Goal: Task Accomplishment & Management: Complete application form

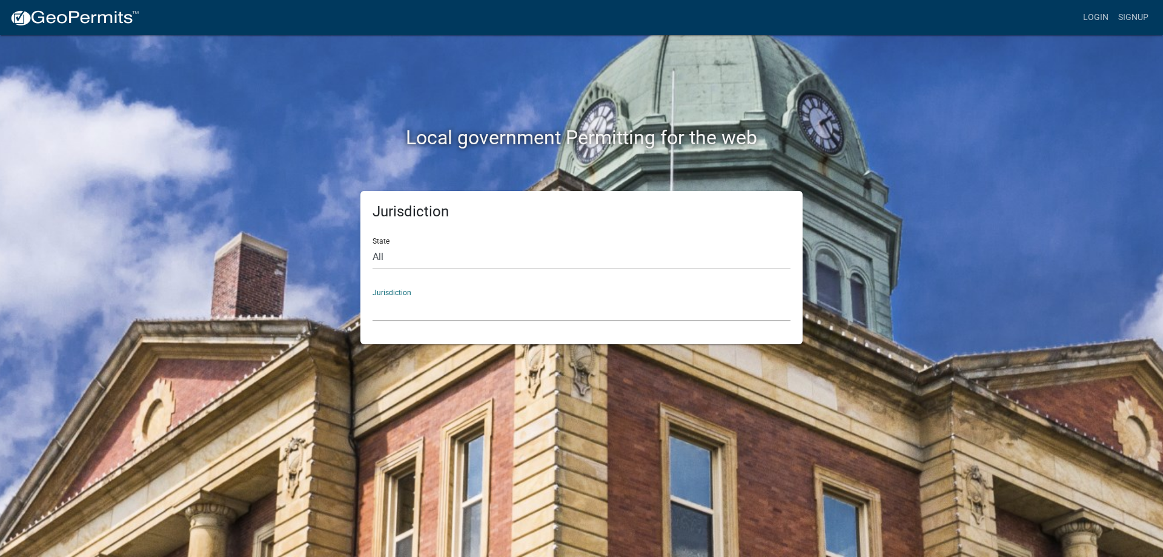
click at [400, 314] on select "[GEOGRAPHIC_DATA], [US_STATE] [GEOGRAPHIC_DATA], [US_STATE][PERSON_NAME][GEOGRA…" at bounding box center [582, 308] width 418 height 25
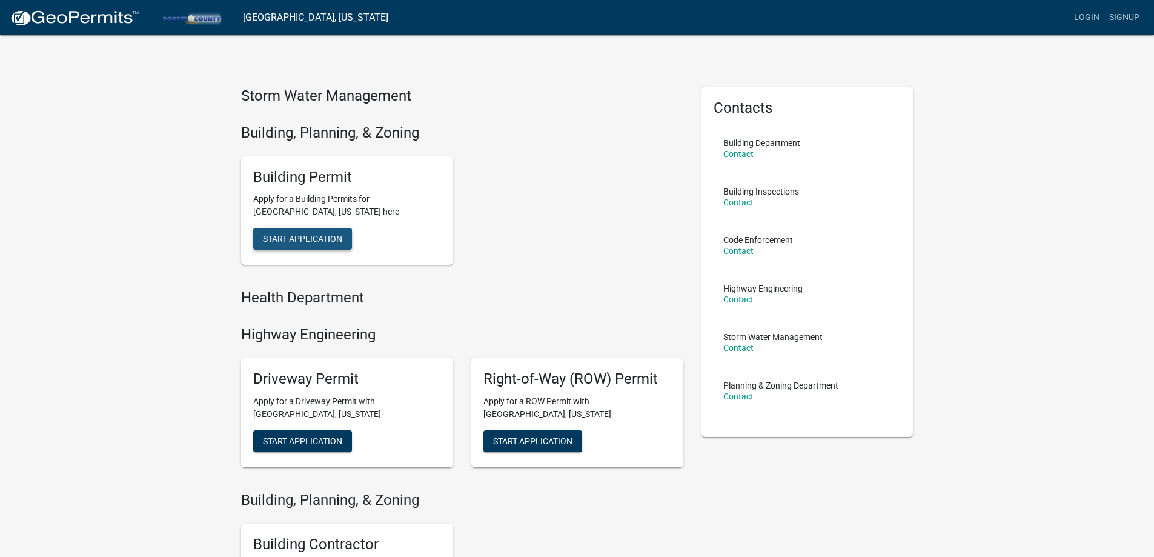
click at [276, 234] on span "Start Application" at bounding box center [302, 239] width 79 height 10
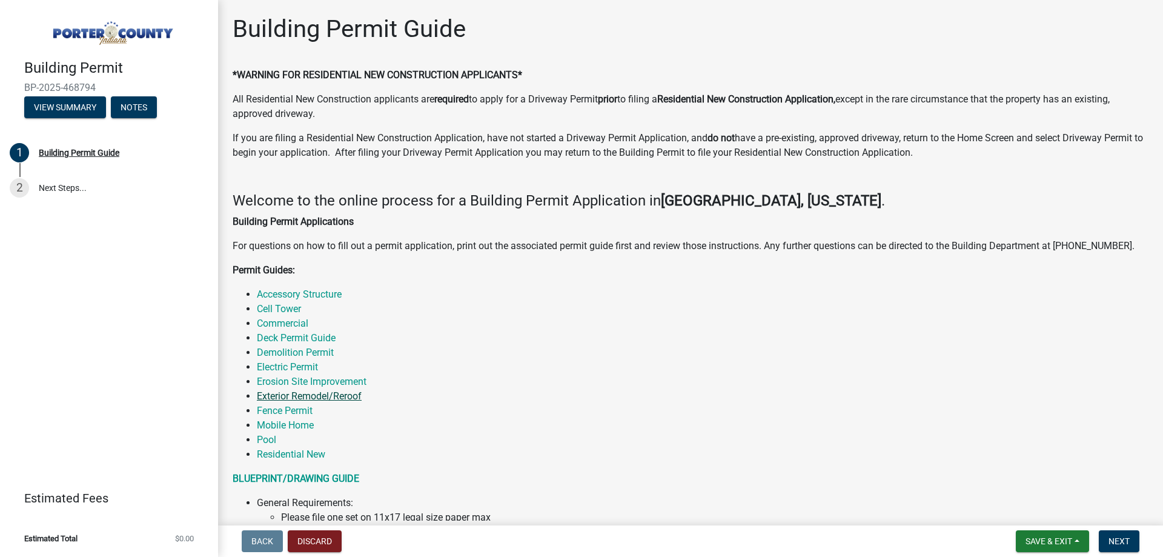
click at [331, 396] on link "Exterior Remodel/Reroof" at bounding box center [309, 396] width 105 height 12
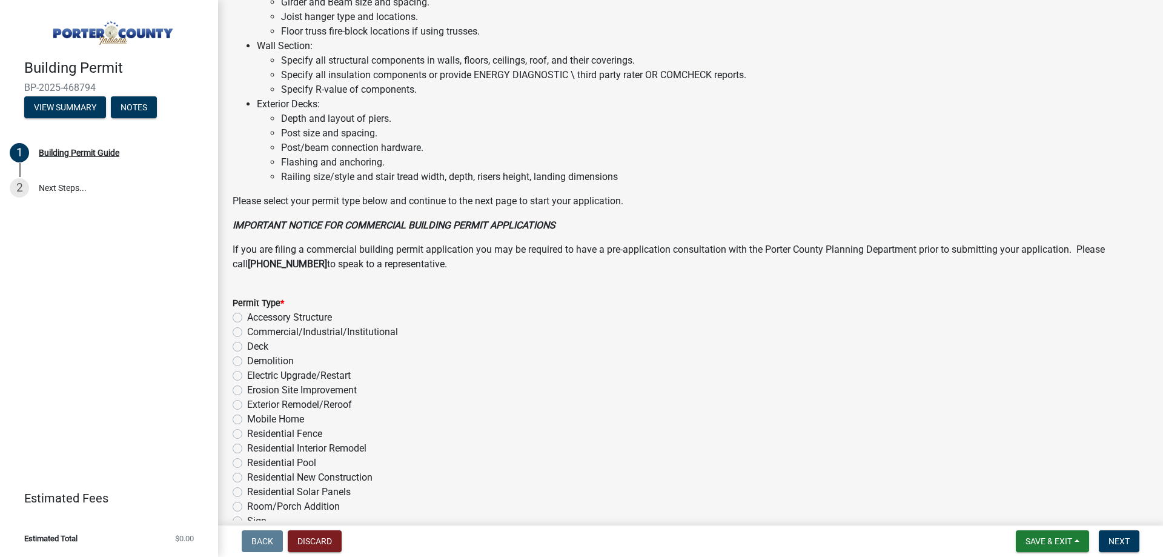
scroll to position [787, 0]
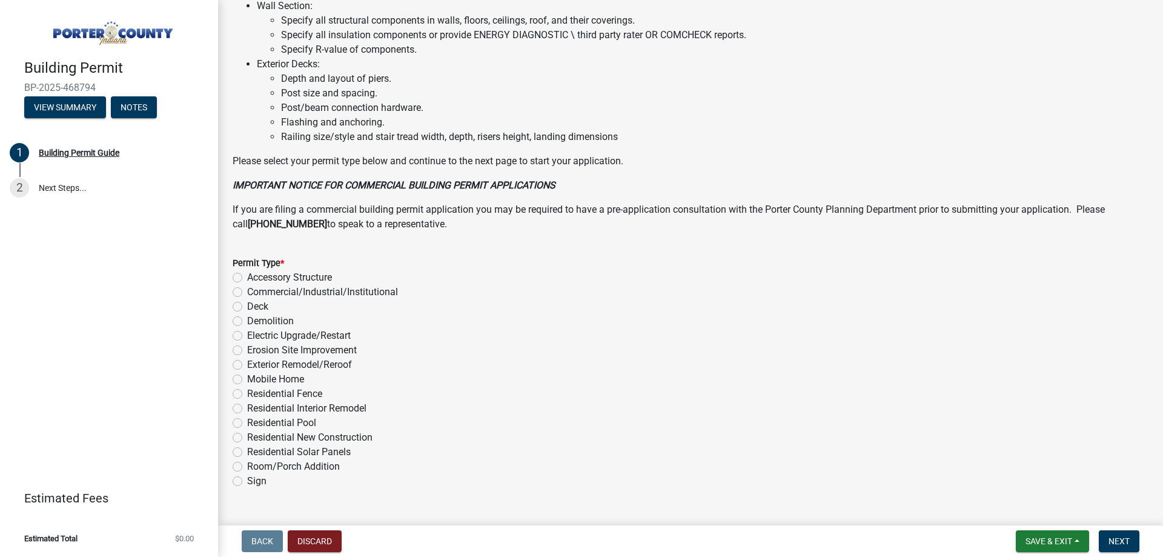
click at [247, 362] on label "Exterior Remodel/Reroof" at bounding box center [299, 364] width 105 height 15
click at [247, 362] on input "Exterior Remodel/Reroof" at bounding box center [251, 361] width 8 height 8
radio input "true"
click at [247, 362] on label "Exterior Remodel/Reroof" at bounding box center [299, 364] width 105 height 15
click at [247, 362] on input "Exterior Remodel/Reroof" at bounding box center [251, 361] width 8 height 8
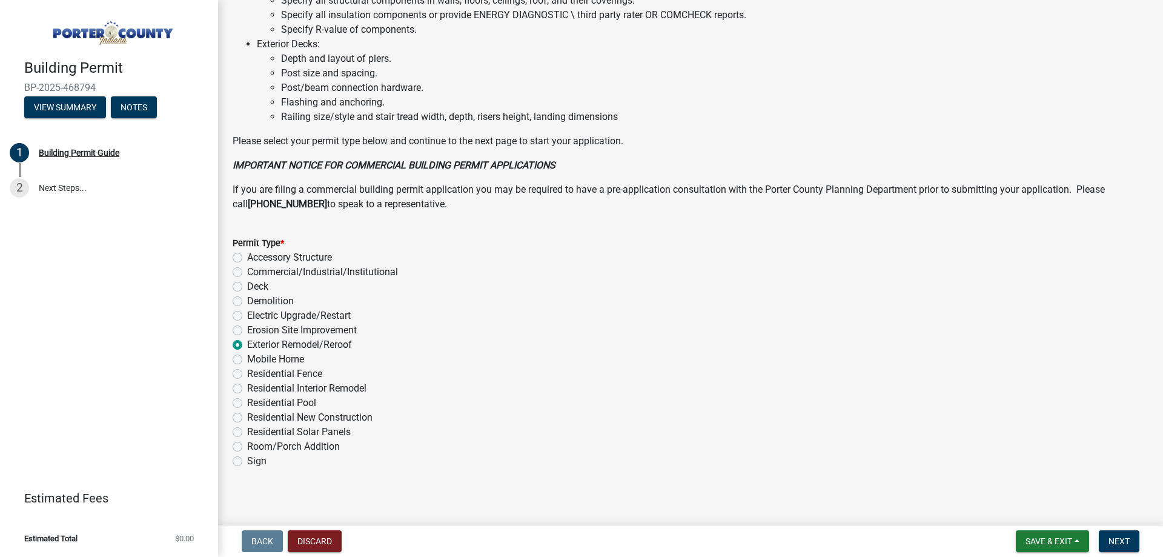
scroll to position [813, 0]
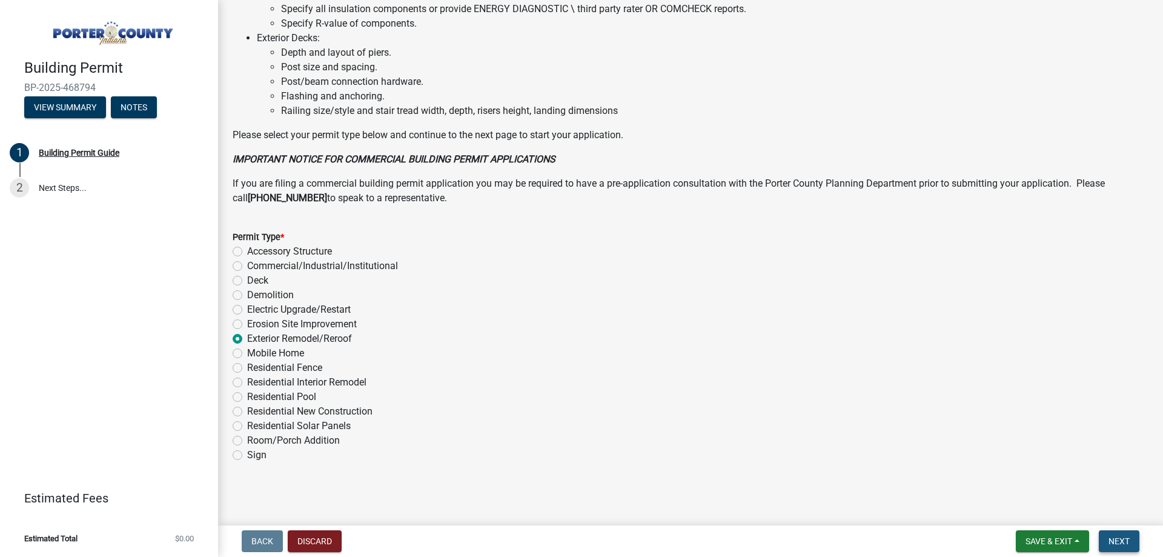
click at [1119, 534] on button "Next" at bounding box center [1119, 541] width 41 height 22
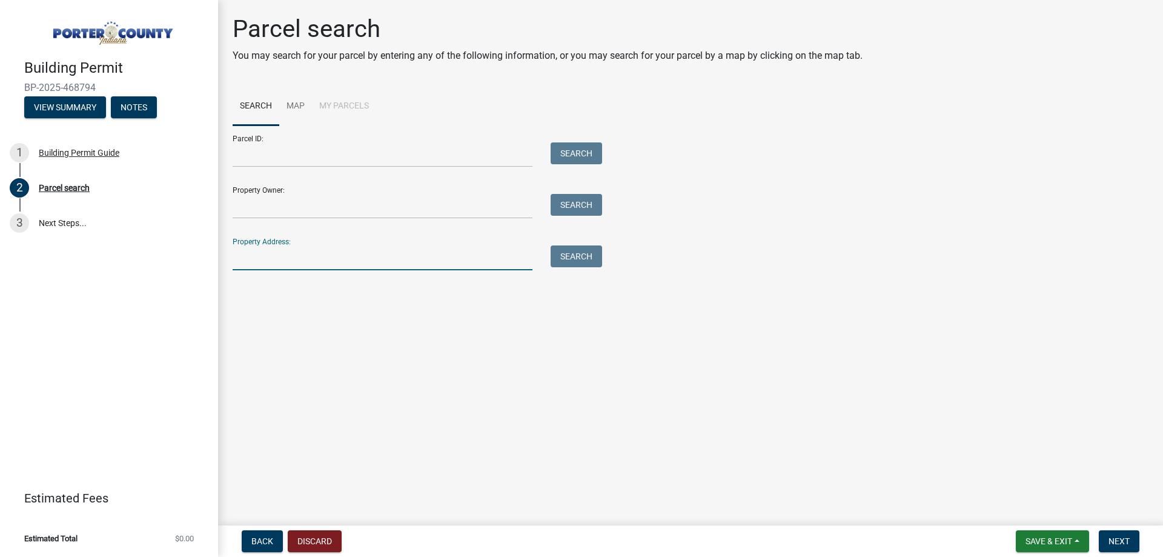
click at [251, 266] on input "Property Address:" at bounding box center [383, 257] width 300 height 25
paste input "1953 Galena Ct,"
type input "1953 Galena Ct"
click at [583, 250] on button "Search" at bounding box center [576, 256] width 51 height 22
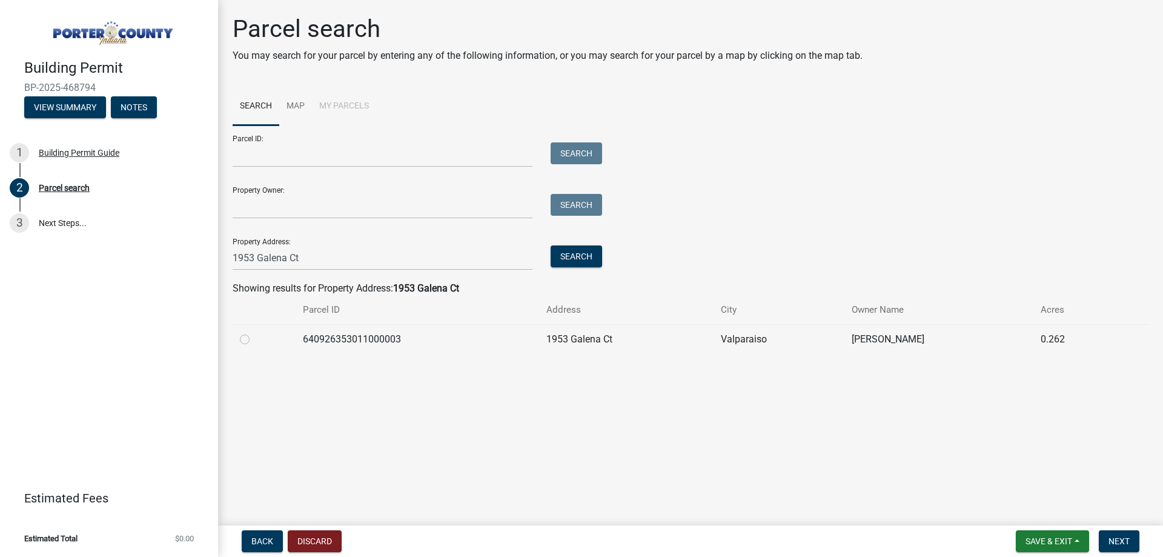
click at [254, 332] on label at bounding box center [254, 332] width 0 height 0
click at [254, 335] on input "radio" at bounding box center [258, 336] width 8 height 8
radio input "true"
click at [254, 332] on label at bounding box center [254, 332] width 0 height 0
click at [254, 335] on input "radio" at bounding box center [258, 336] width 8 height 8
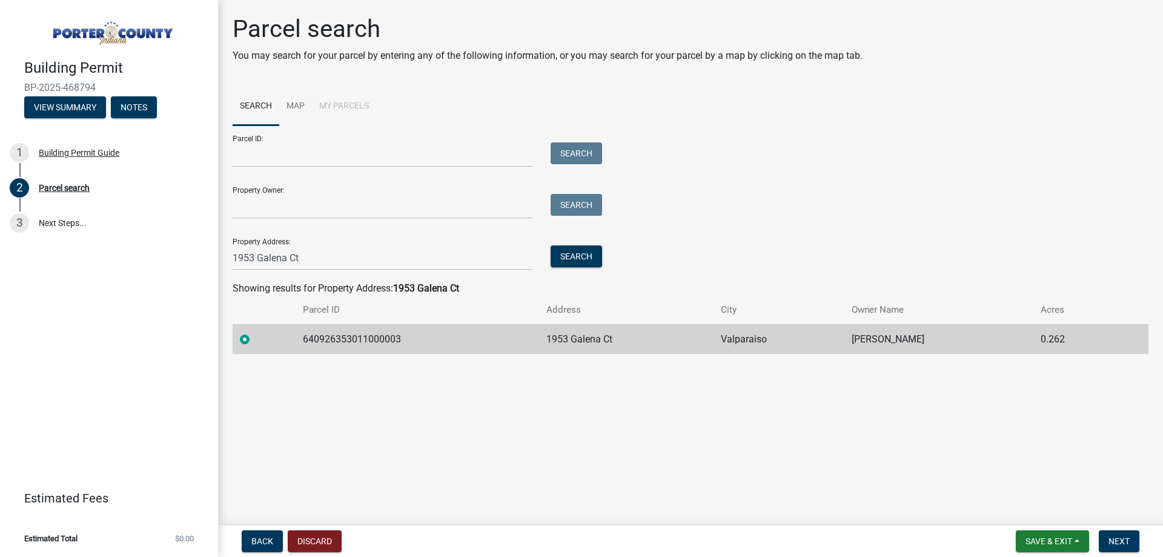
click at [603, 437] on main "Parcel search You may search for your parcel by entering any of the following i…" at bounding box center [690, 260] width 945 height 520
click at [1127, 542] on span "Next" at bounding box center [1118, 541] width 21 height 10
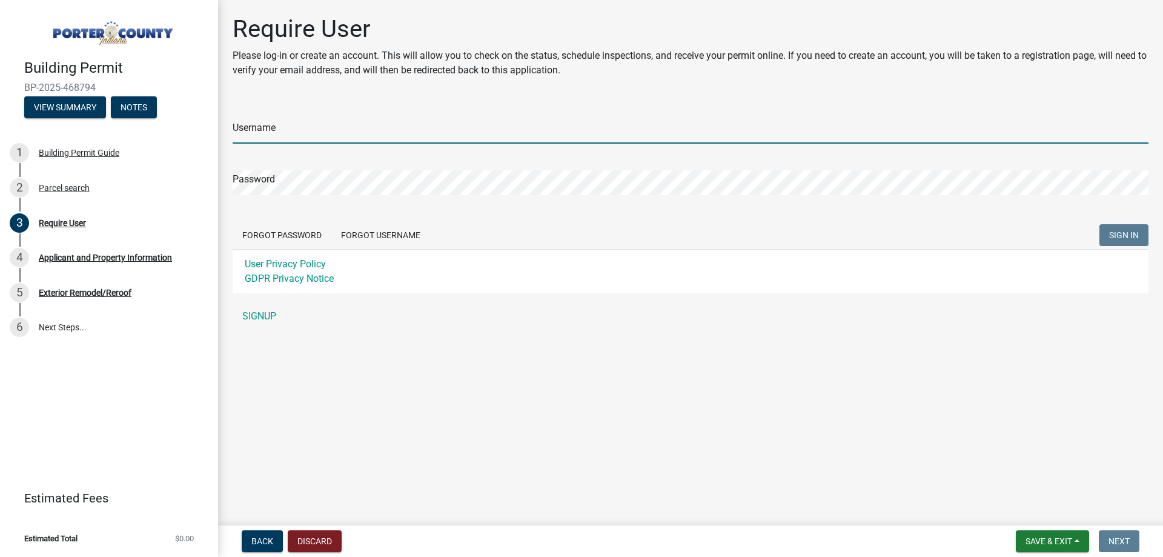
type input "langeroofing77"
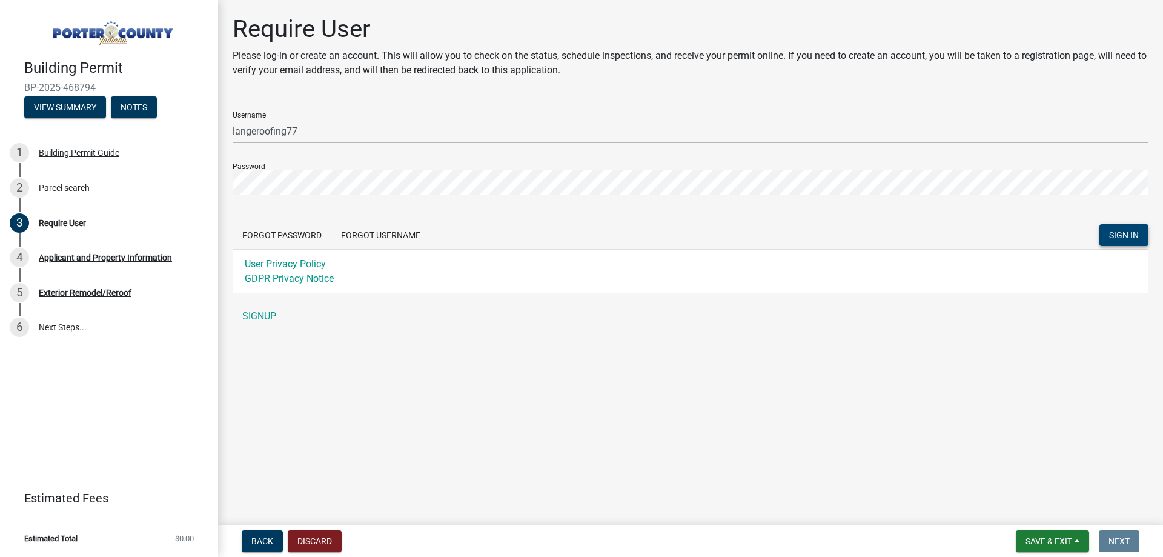
click at [1119, 233] on span "SIGN IN" at bounding box center [1124, 235] width 30 height 10
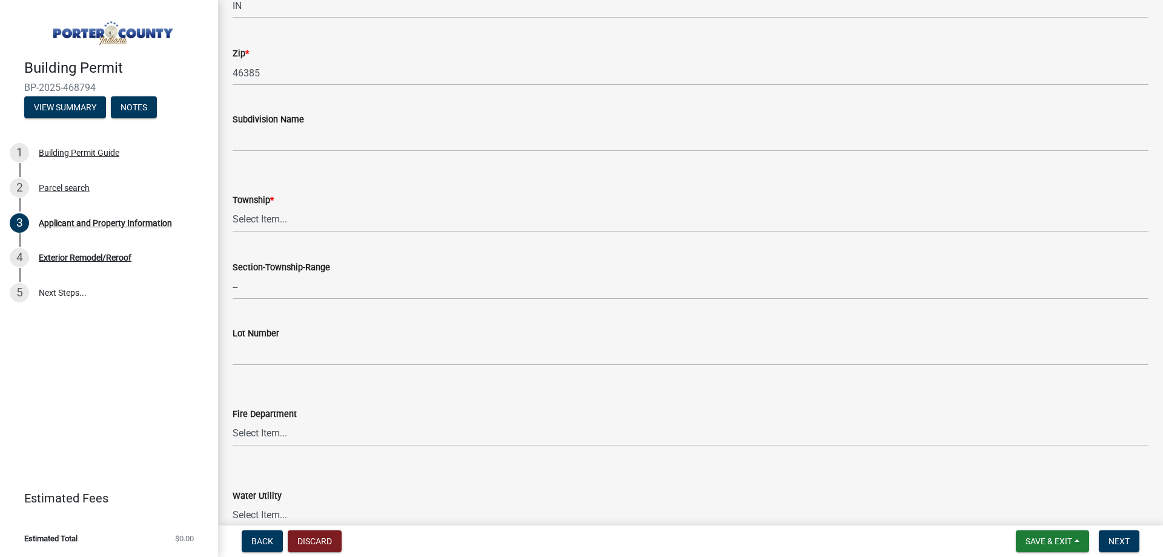
scroll to position [424, 0]
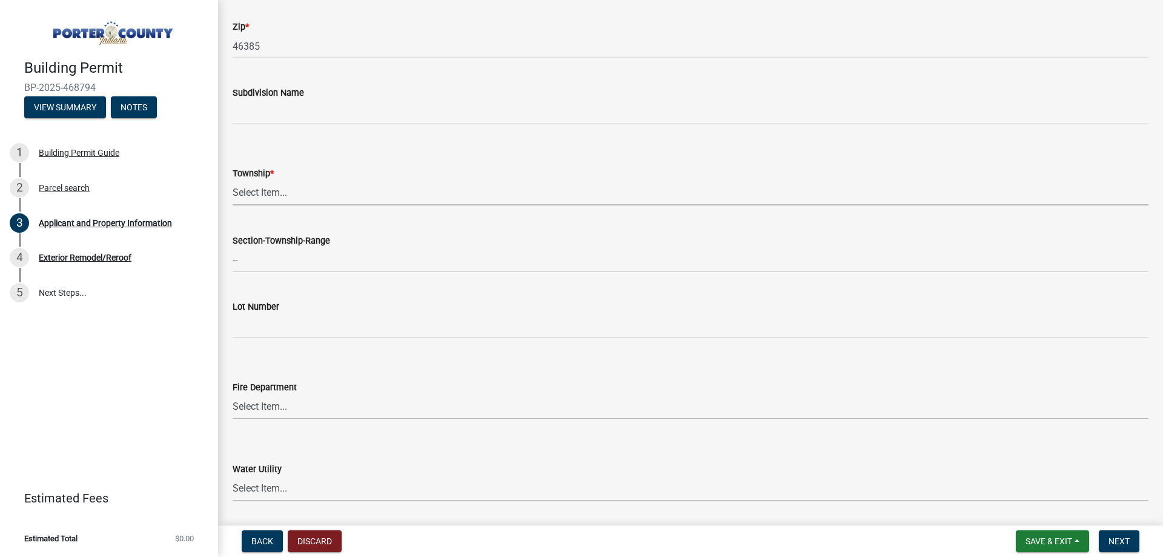
click at [270, 193] on select "Select Item... [PERSON_NAME][GEOGRAPHIC_DATA] [PERSON_NAME][GEOGRAPHIC_DATA] [G…" at bounding box center [691, 193] width 916 height 25
click at [233, 181] on select "Select Item... [PERSON_NAME][GEOGRAPHIC_DATA] [PERSON_NAME][GEOGRAPHIC_DATA] [G…" at bounding box center [691, 193] width 916 height 25
select select "eebc071e-620a-4db8-83e9-cb6b194c67e9"
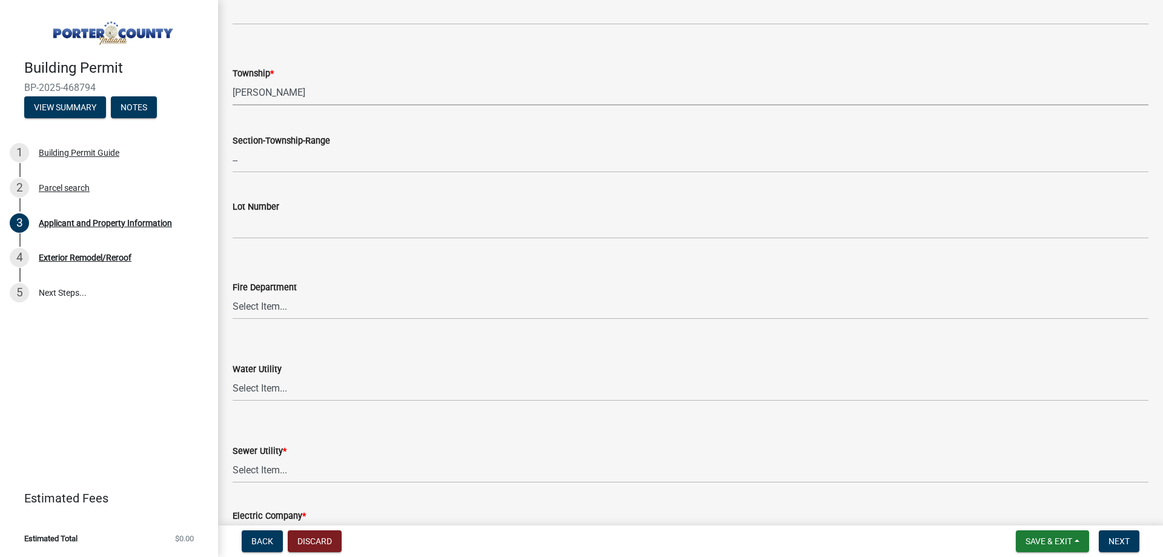
scroll to position [666, 0]
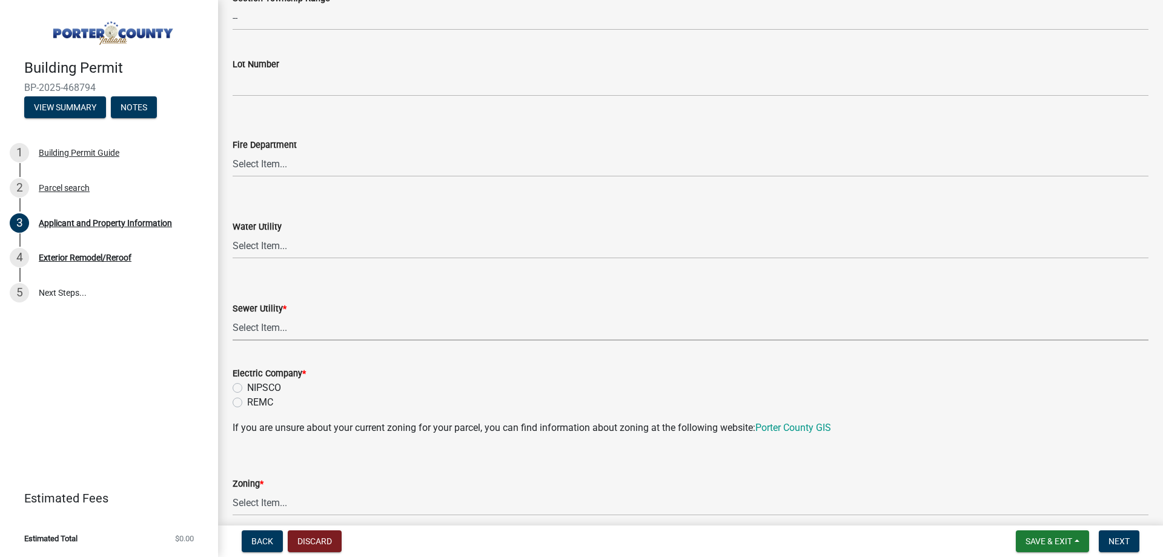
click at [295, 328] on select "Select Item... Aqua [US_STATE] Inc Damon Run Falling Waters Lake Eliza - LEACD …" at bounding box center [691, 328] width 916 height 25
click at [233, 316] on select "Select Item... Aqua [US_STATE] Inc Damon Run Falling Waters Lake Eliza - LEACD …" at bounding box center [691, 328] width 916 height 25
select select "c796f995-08fe-487b-a20e-70ab553361d3"
click at [247, 386] on label "NIPSCO" at bounding box center [264, 387] width 34 height 15
click at [247, 386] on input "NIPSCO" at bounding box center [251, 384] width 8 height 8
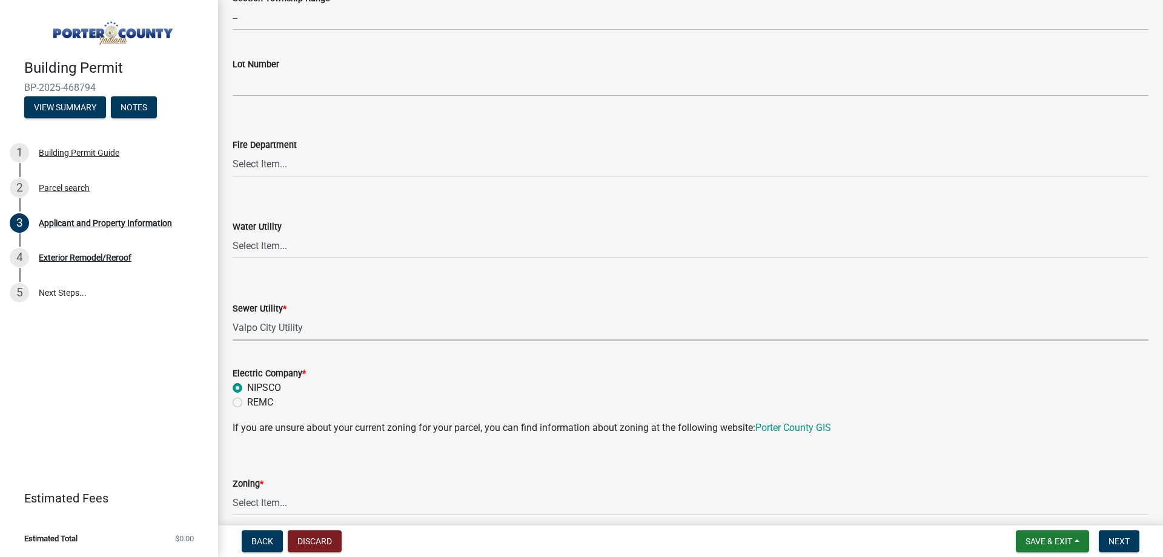
radio input "true"
click at [247, 386] on label "NIPSCO" at bounding box center [264, 387] width 34 height 15
click at [247, 386] on input "NIPSCO" at bounding box center [251, 384] width 8 height 8
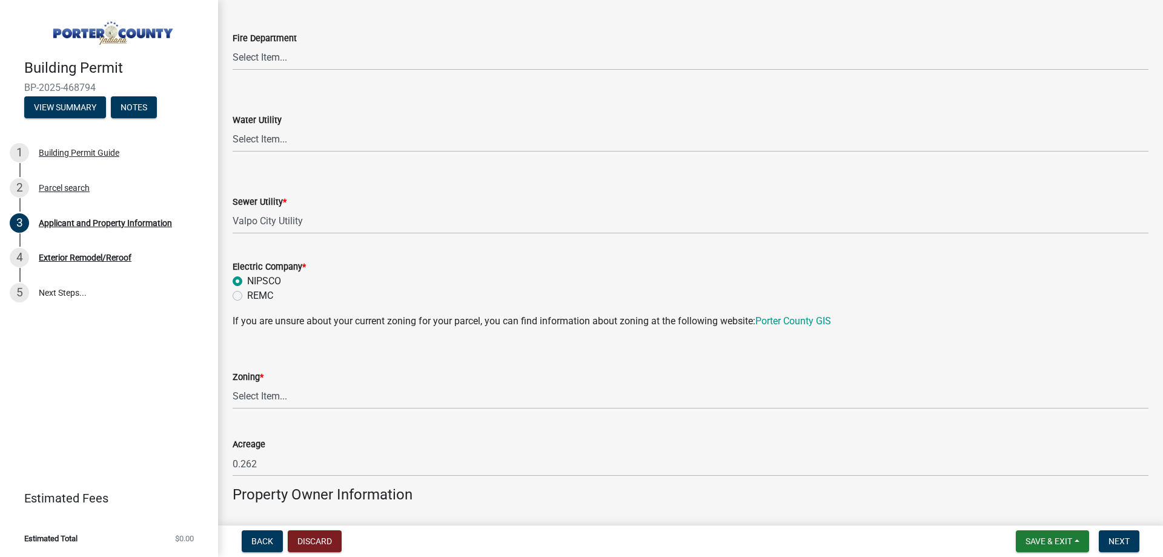
scroll to position [787, 0]
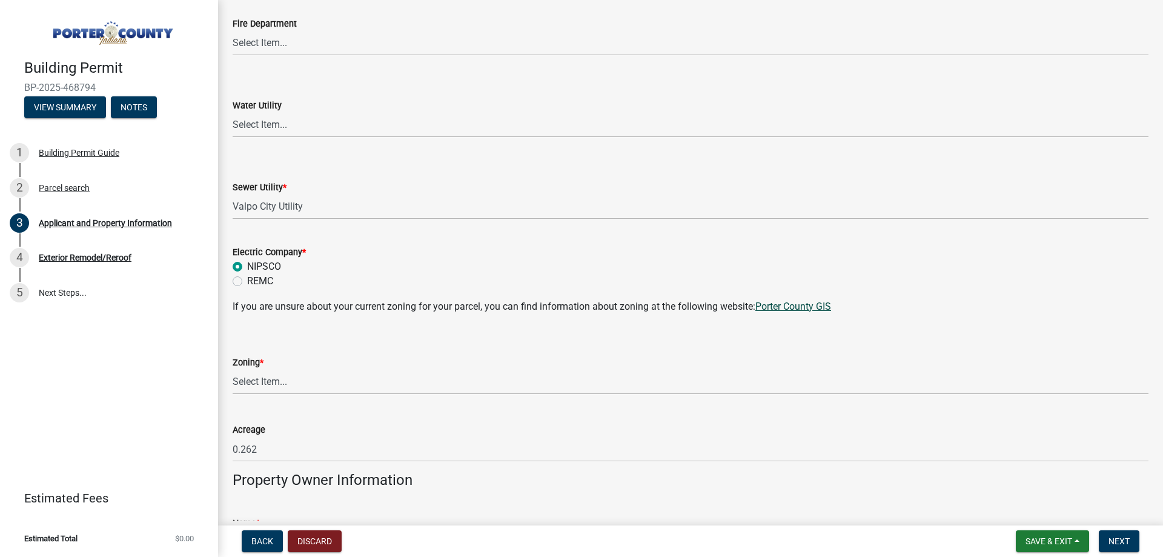
click at [806, 307] on link "Porter County GIS" at bounding box center [793, 306] width 76 height 12
click at [340, 378] on select "Select Item... A1 A2 CH CM CN I1 I2 I3 IN MP OT P1 P2 PUD R1 R2 R3 R4 RL RR" at bounding box center [691, 381] width 916 height 25
click at [233, 369] on select "Select Item... A1 A2 CH CM CN I1 I2 I3 IN MP OT P1 P2 PUD R1 R2 R3 R4 RL RR" at bounding box center [691, 381] width 916 height 25
select select "e2d1b1d7-ccc9-456b-9e96-e16306515997"
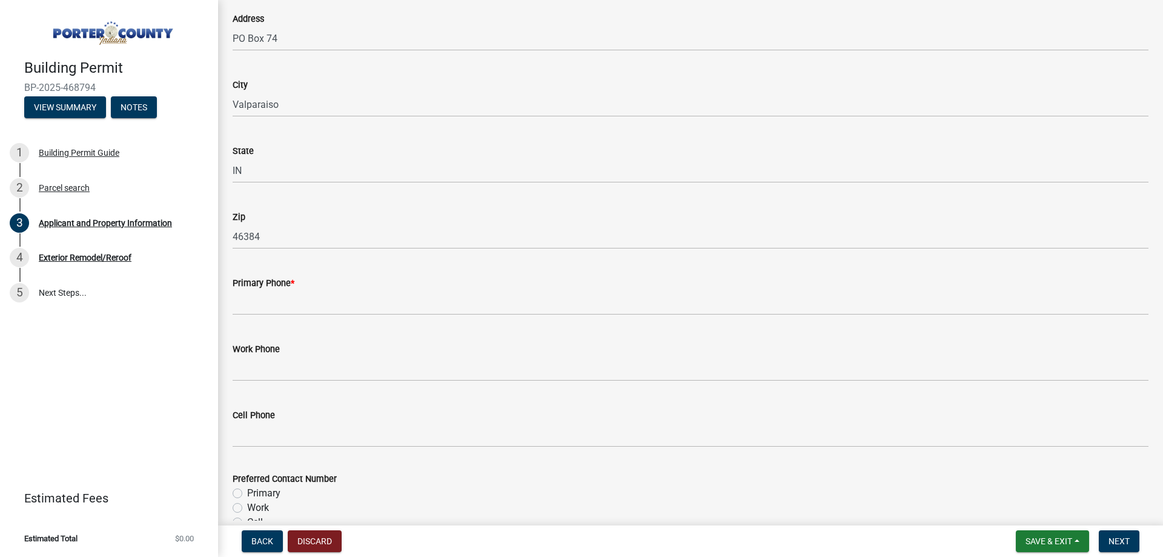
scroll to position [1393, 0]
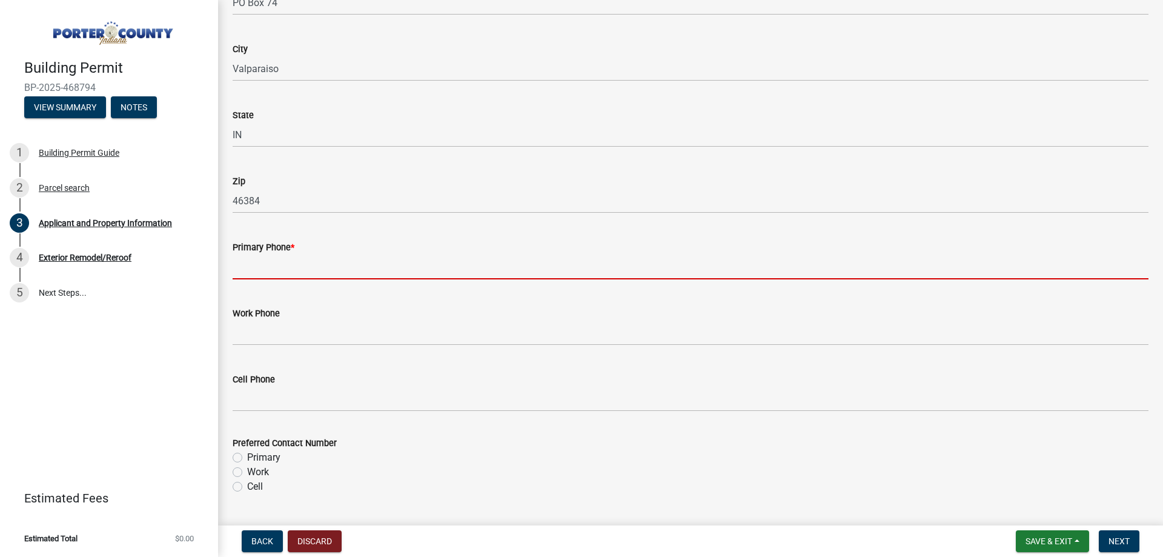
click at [366, 267] on input "Primary Phone *" at bounding box center [691, 266] width 916 height 25
paste input "[PHONE_NUMBER]"
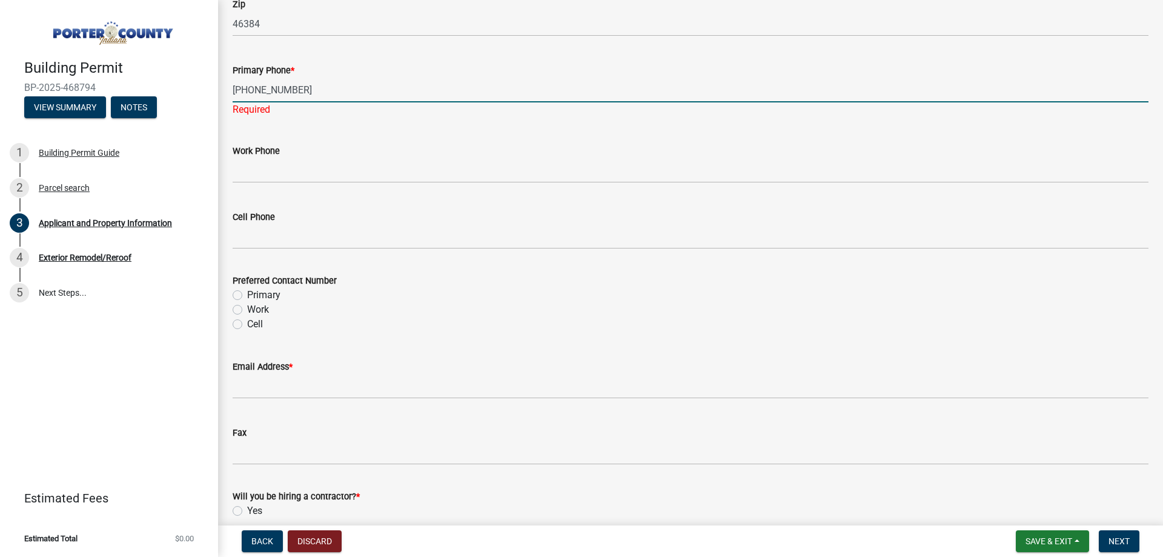
scroll to position [1575, 0]
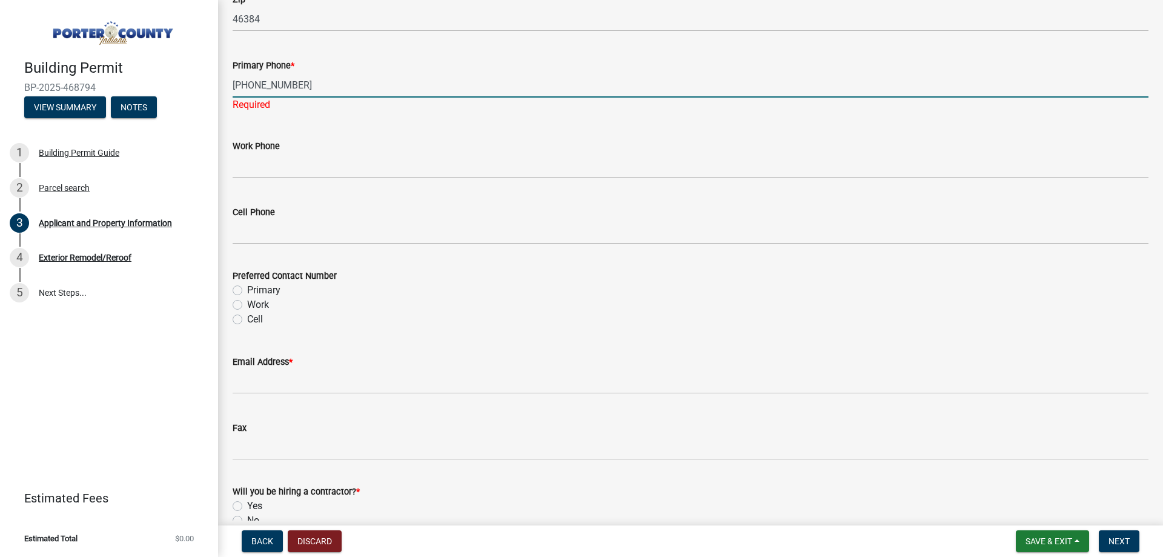
type input "[PHONE_NUMBER]"
click at [237, 290] on div "Preferred Contact Number Primary Work Cell" at bounding box center [691, 297] width 916 height 58
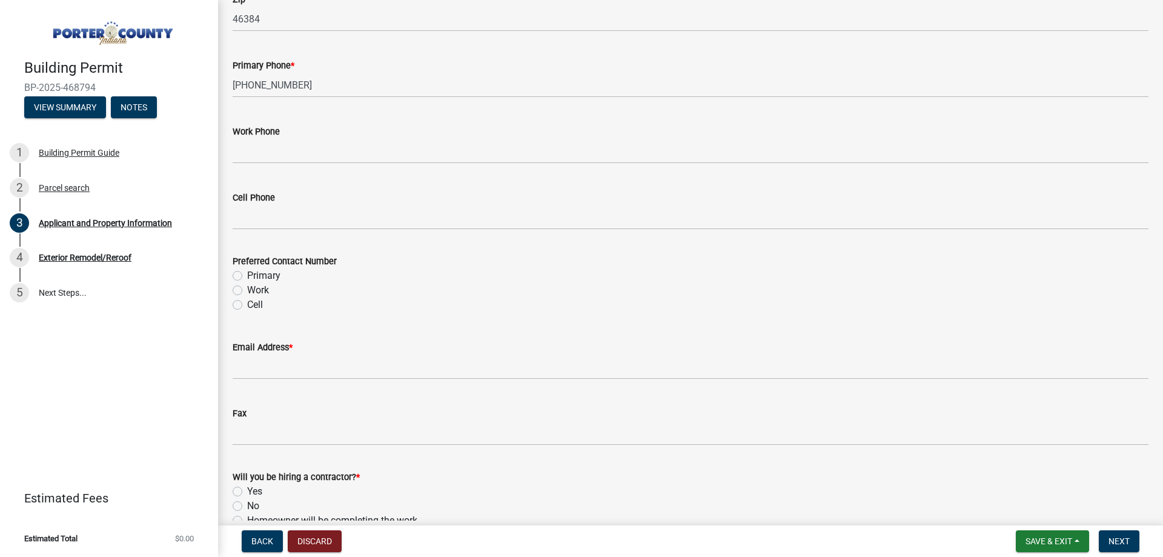
click at [247, 274] on label "Primary" at bounding box center [263, 275] width 33 height 15
click at [247, 274] on input "Primary" at bounding box center [251, 272] width 8 height 8
radio input "true"
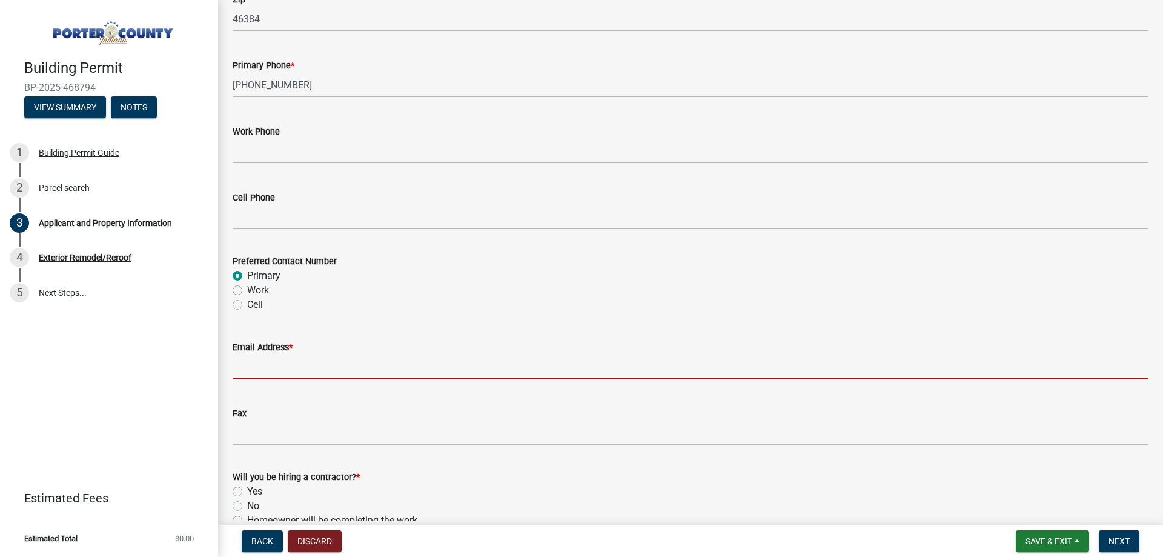
click at [354, 356] on input "Email Address *" at bounding box center [691, 366] width 916 height 25
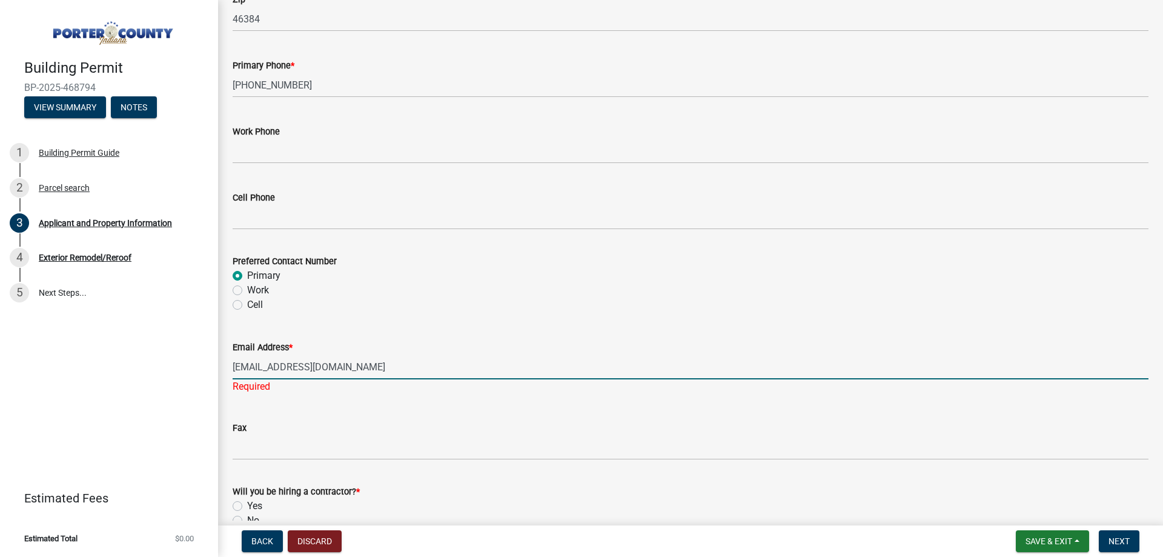
type input "[EMAIL_ADDRESS][DOMAIN_NAME]"
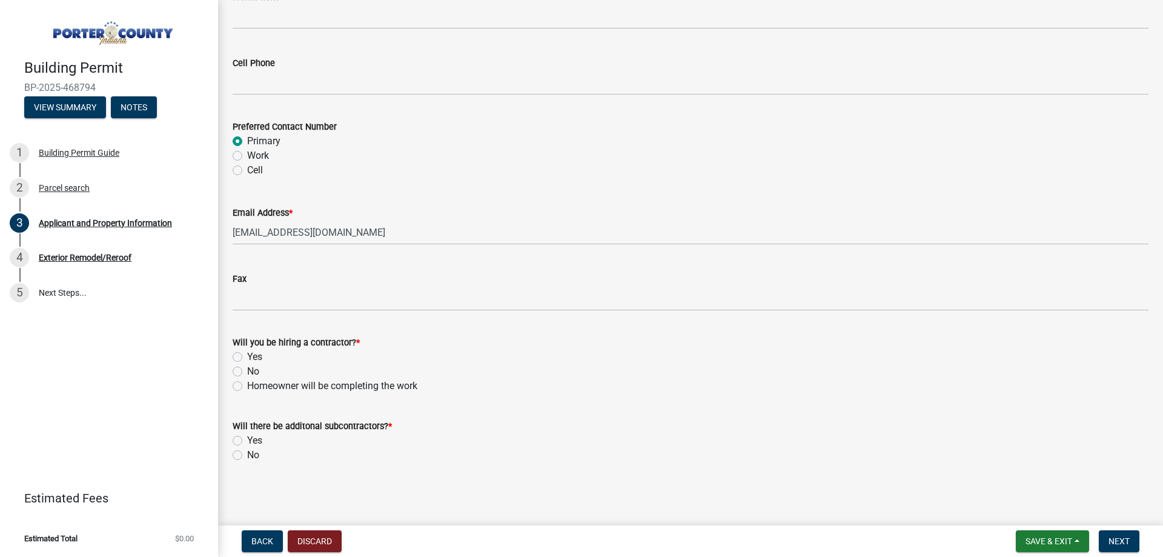
click at [247, 353] on label "Yes" at bounding box center [254, 356] width 15 height 15
click at [247, 353] on input "Yes" at bounding box center [251, 353] width 8 height 8
radio input "true"
click at [247, 456] on label "No" at bounding box center [253, 455] width 12 height 15
click at [247, 455] on input "No" at bounding box center [251, 452] width 8 height 8
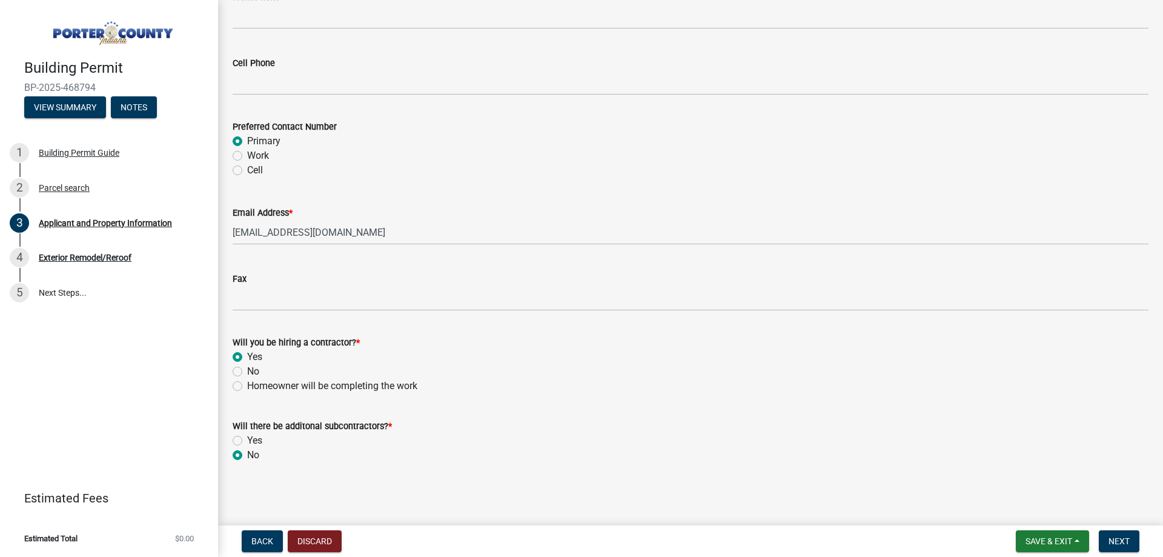
radio input "true"
click at [1135, 540] on button "Next" at bounding box center [1119, 541] width 41 height 22
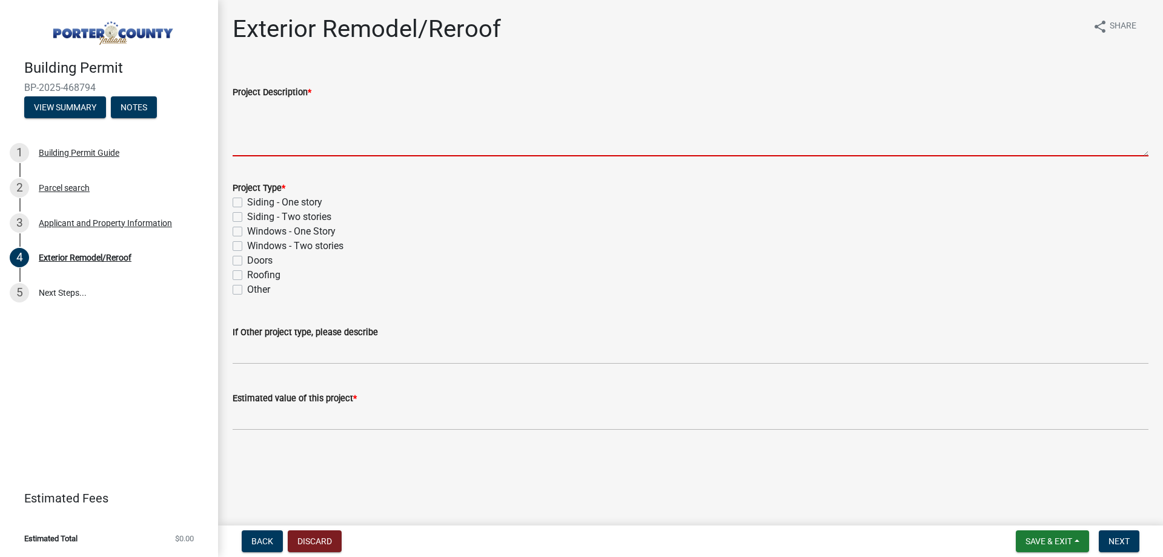
click at [256, 149] on textarea "Project Description *" at bounding box center [691, 127] width 916 height 57
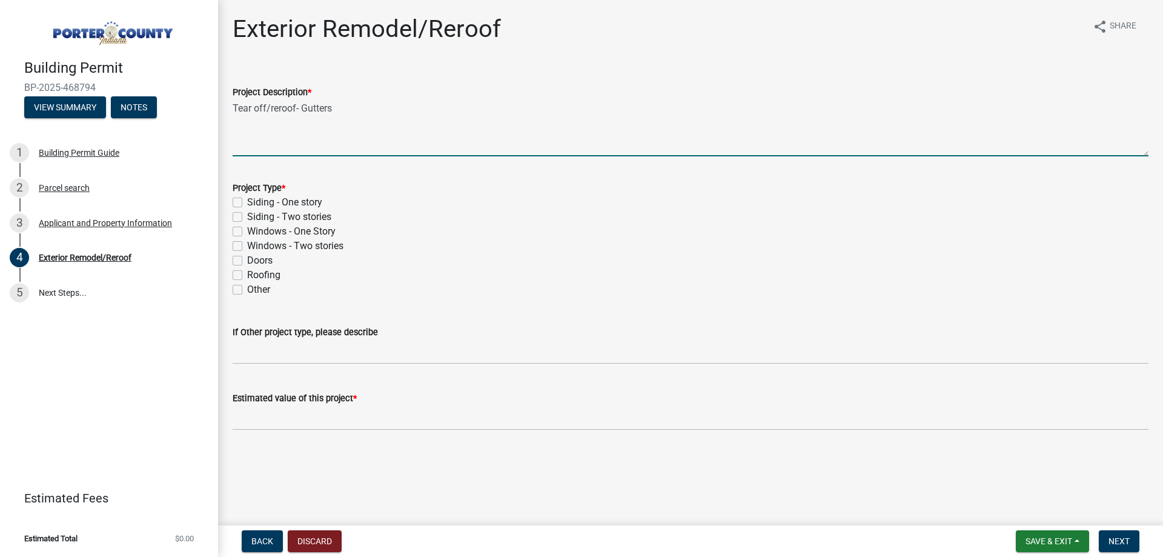
type textarea "Tear off/reroof- Gutters"
click at [247, 279] on label "Roofing" at bounding box center [263, 275] width 33 height 15
click at [247, 276] on input "Roofing" at bounding box center [251, 272] width 8 height 8
checkbox input "true"
checkbox input "false"
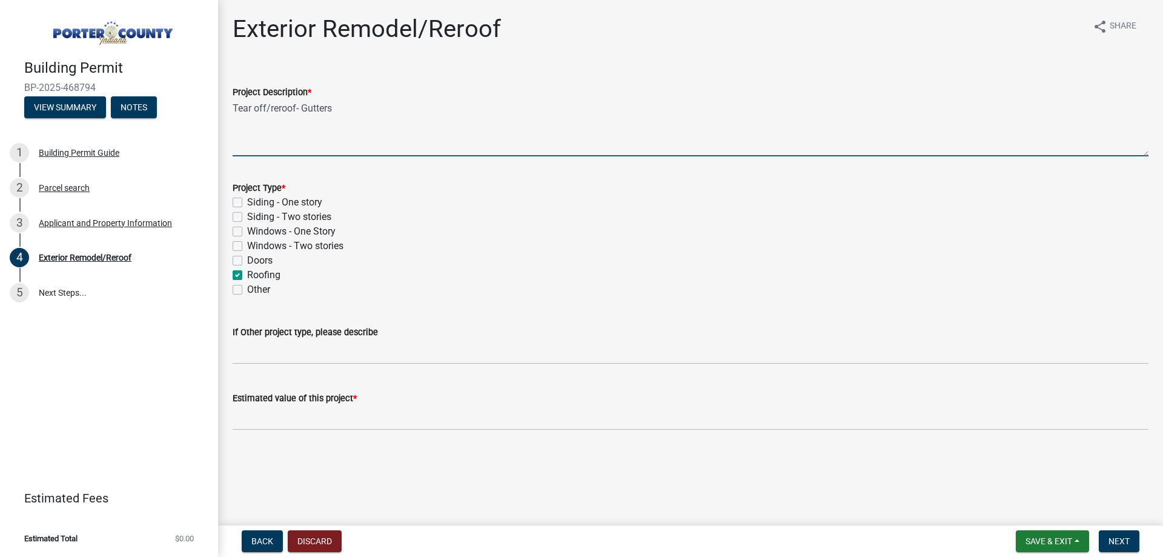
checkbox input "false"
checkbox input "true"
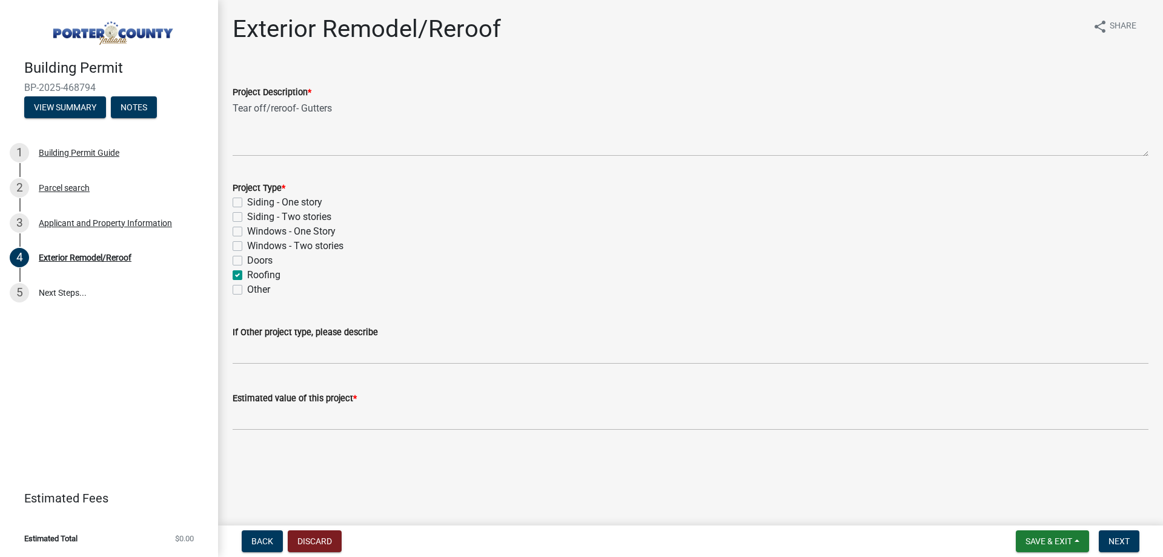
click at [247, 288] on label "Other" at bounding box center [258, 289] width 23 height 15
click at [247, 288] on input "Other" at bounding box center [251, 286] width 8 height 8
checkbox input "true"
checkbox input "false"
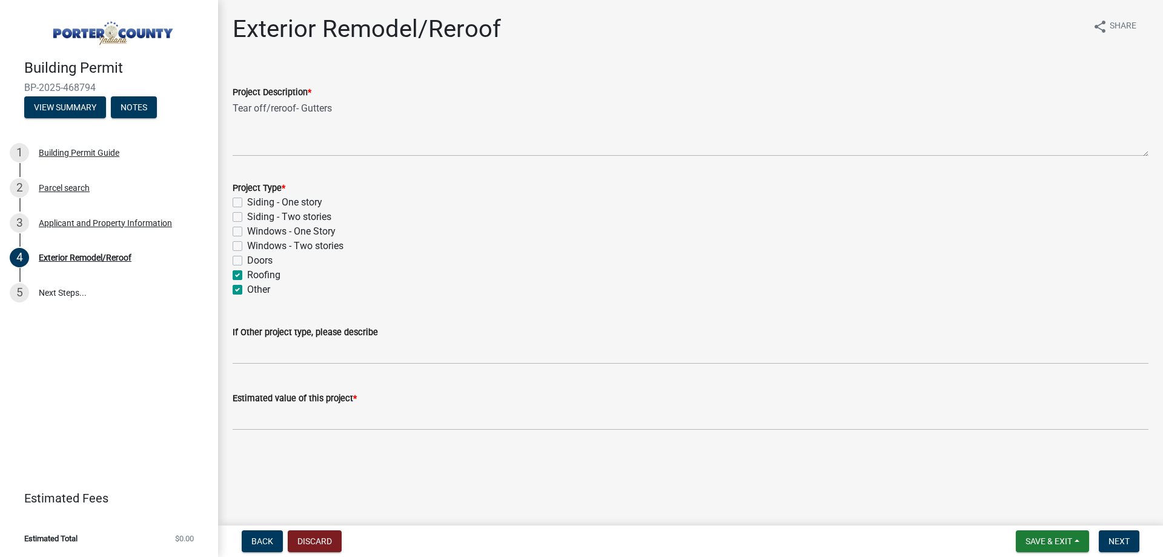
checkbox input "false"
checkbox input "true"
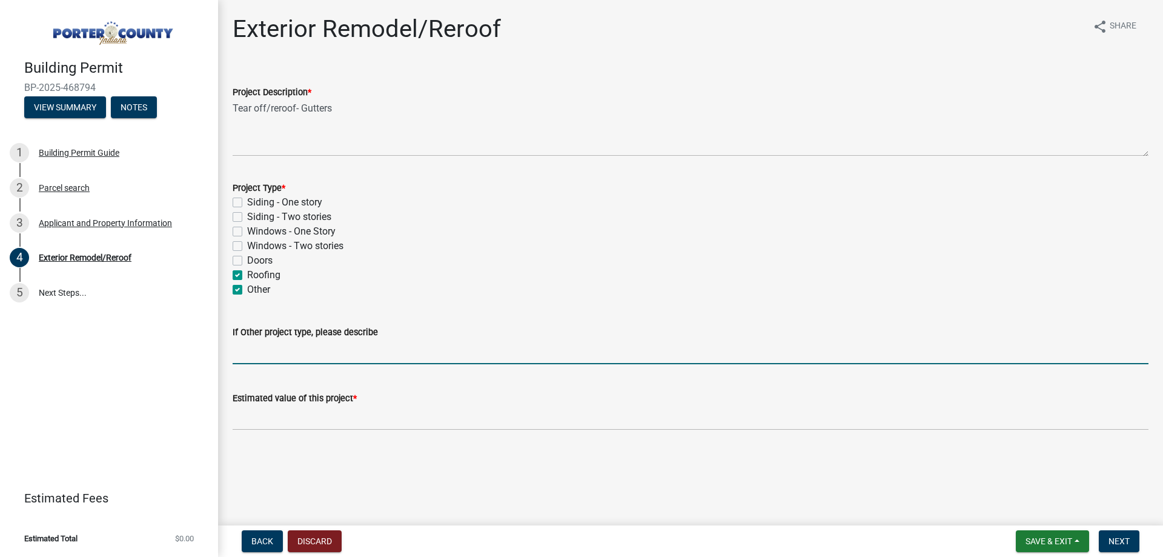
click at [256, 362] on input "If Other project type, please describe" at bounding box center [691, 351] width 916 height 25
type input "Gutters"
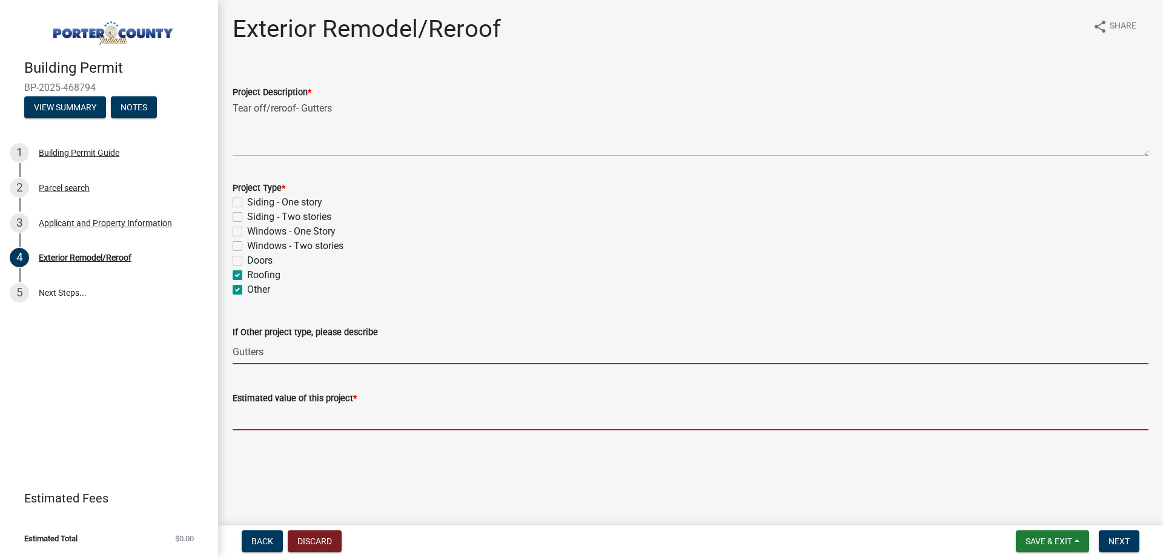
click at [291, 417] on input "text" at bounding box center [691, 417] width 916 height 25
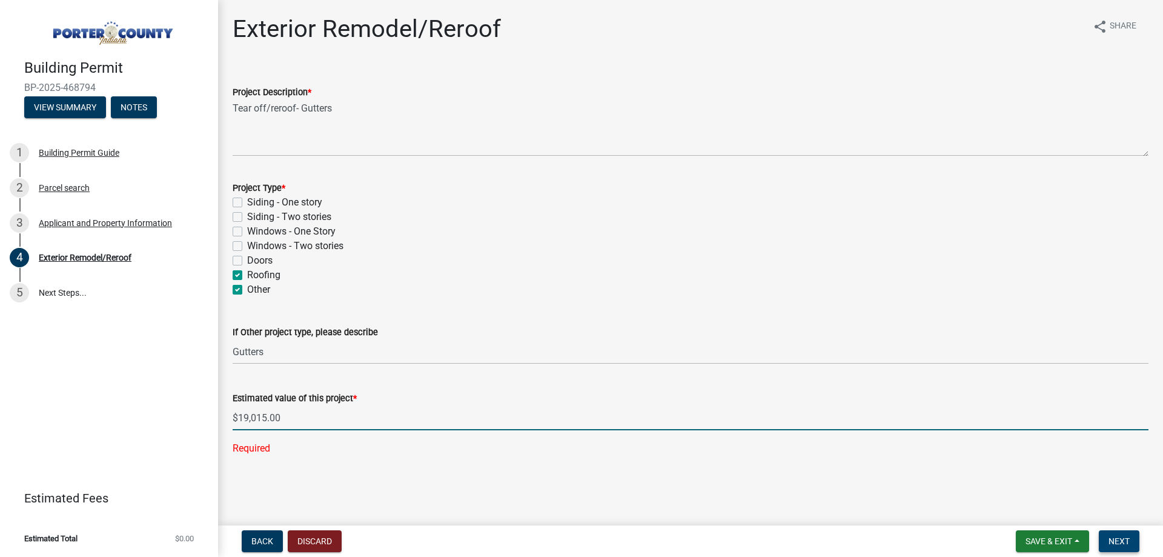
type input "19015"
click at [1125, 532] on button "Next" at bounding box center [1119, 541] width 41 height 22
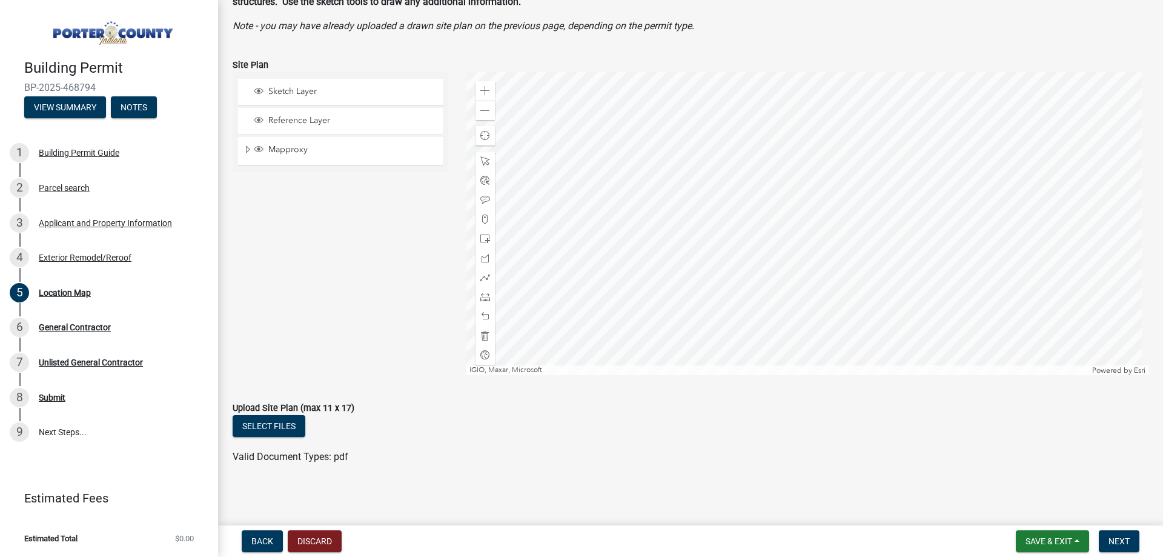
scroll to position [90, 0]
click at [1121, 539] on span "Next" at bounding box center [1118, 541] width 21 height 10
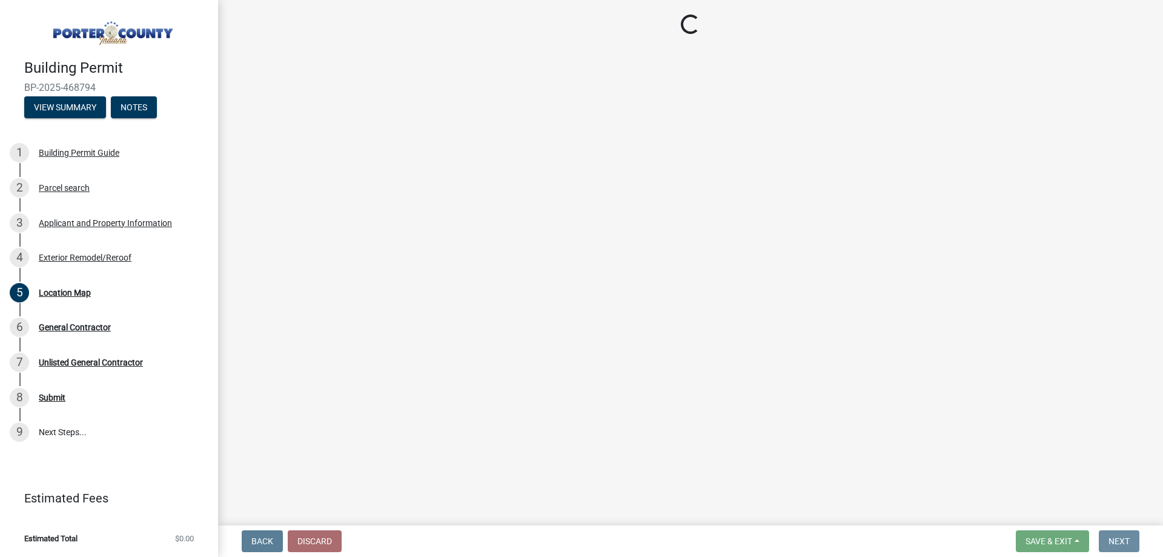
scroll to position [0, 0]
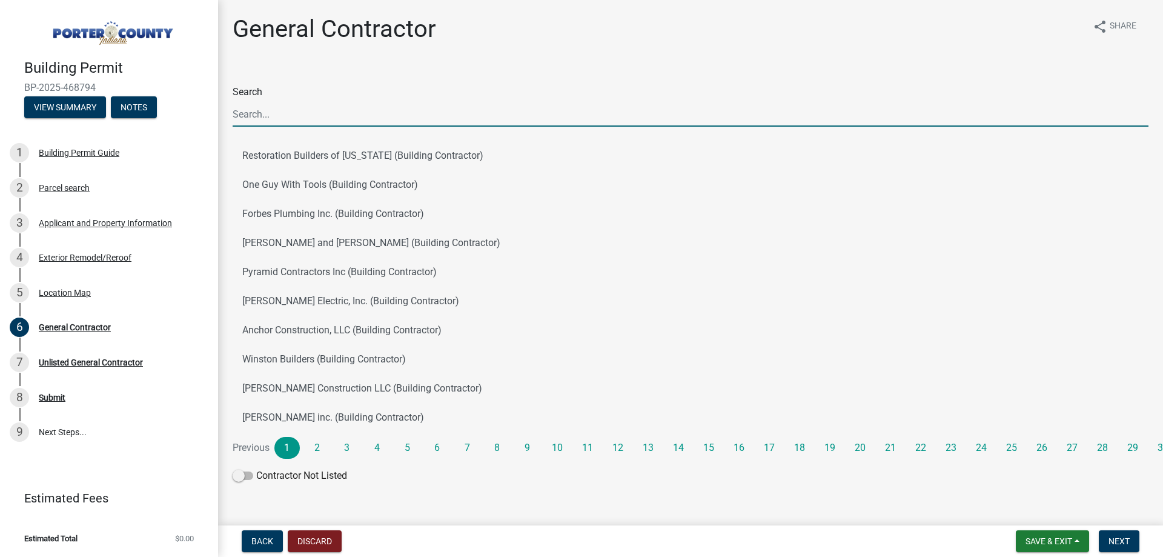
click at [292, 111] on input "Search" at bounding box center [691, 114] width 916 height 25
type input "[PERSON_NAME]"
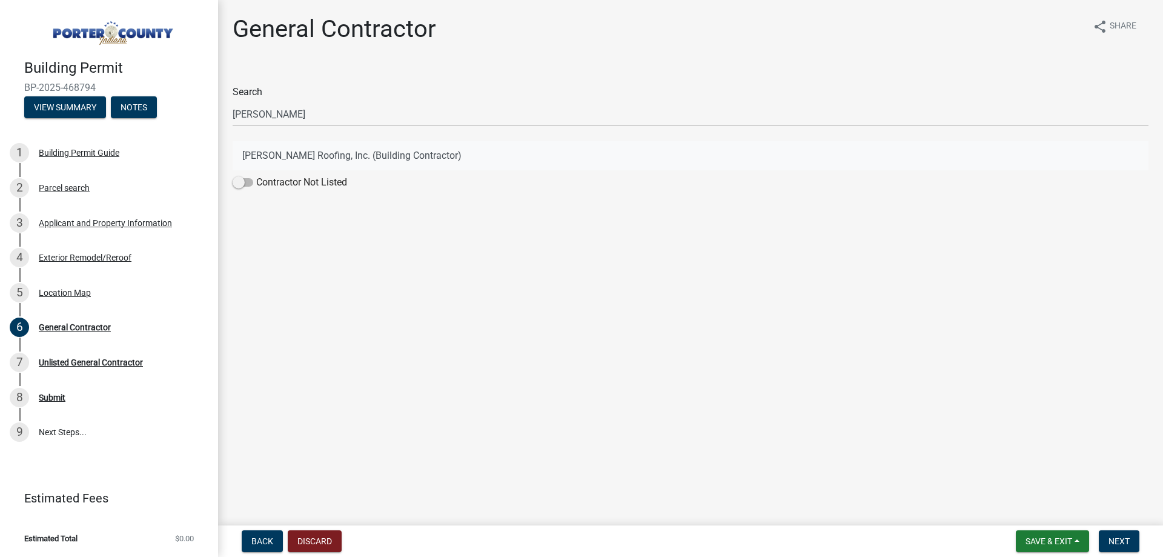
click at [311, 148] on button "[PERSON_NAME] Roofing, Inc. (Building Contractor)" at bounding box center [691, 155] width 916 height 29
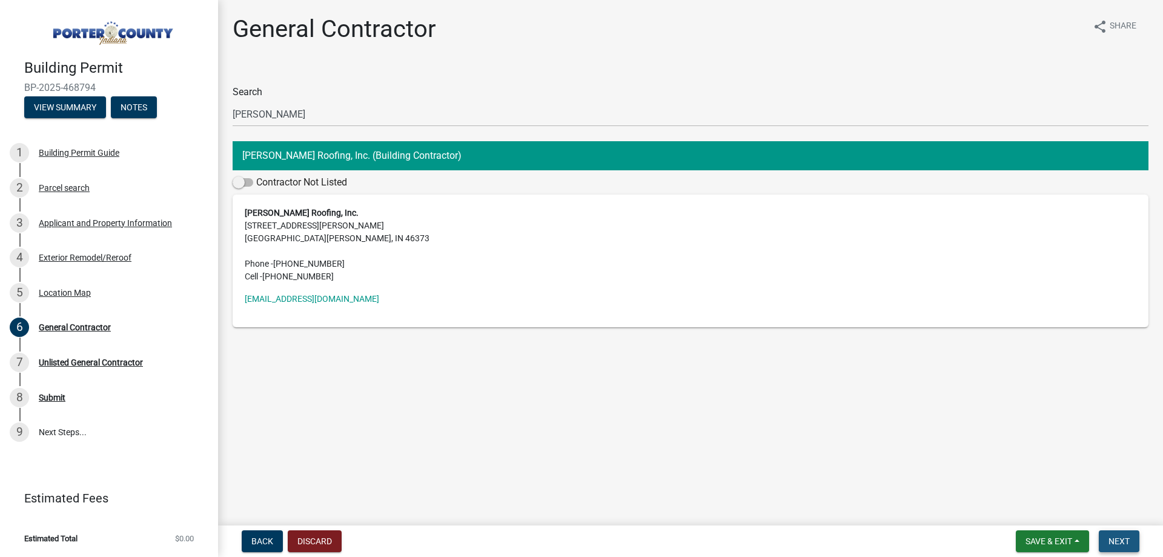
click at [1120, 536] on span "Next" at bounding box center [1118, 541] width 21 height 10
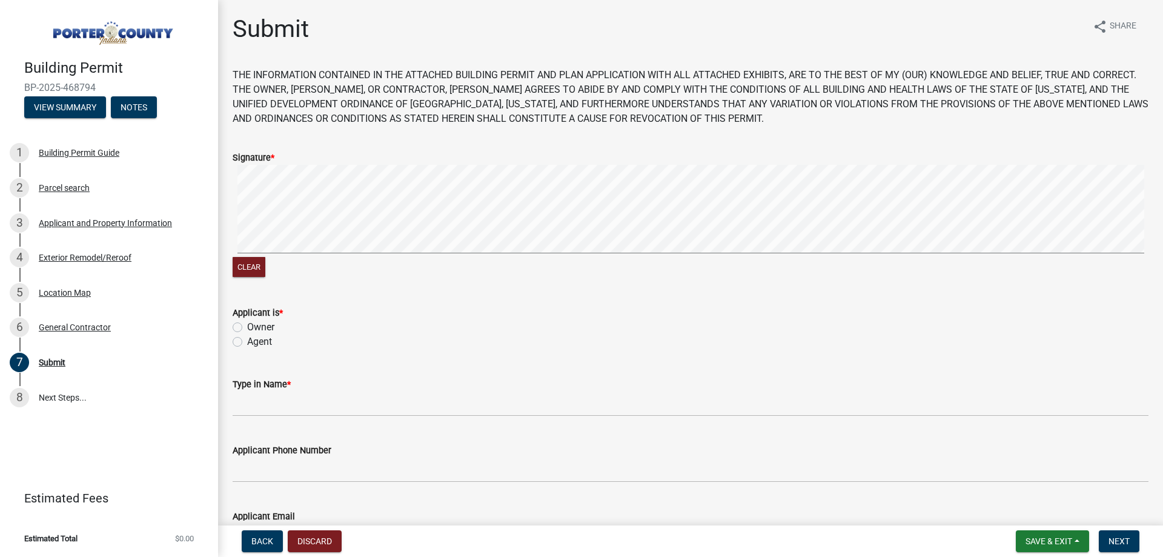
click at [247, 340] on label "Agent" at bounding box center [259, 341] width 25 height 15
click at [247, 340] on input "Agent" at bounding box center [251, 338] width 8 height 8
radio input "true"
click at [259, 416] on wm-data-entity-input "Type in Name *" at bounding box center [691, 393] width 916 height 66
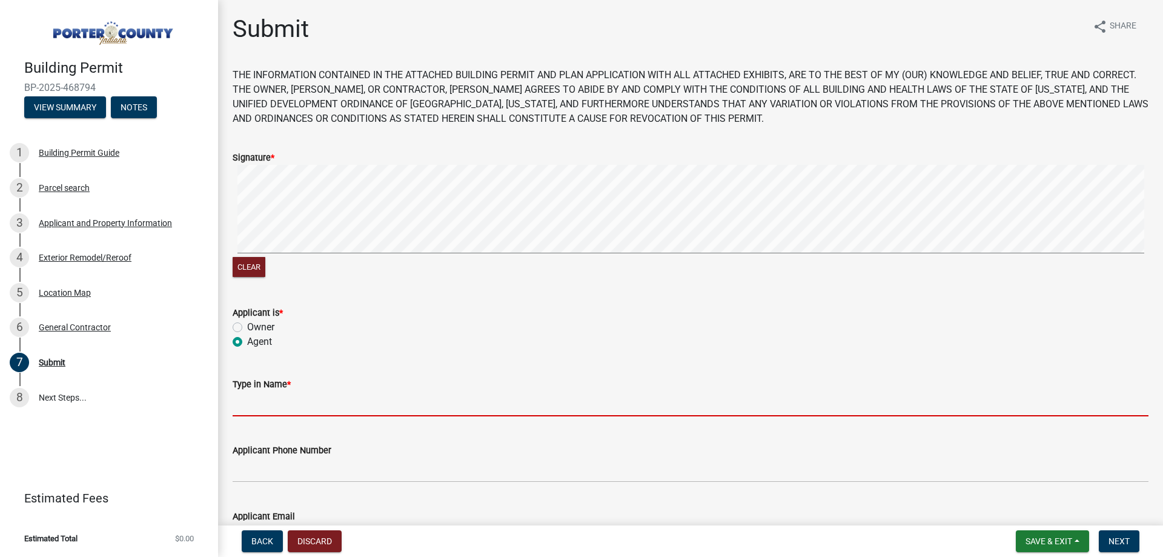
click at [261, 411] on input "Type in Name *" at bounding box center [691, 403] width 916 height 25
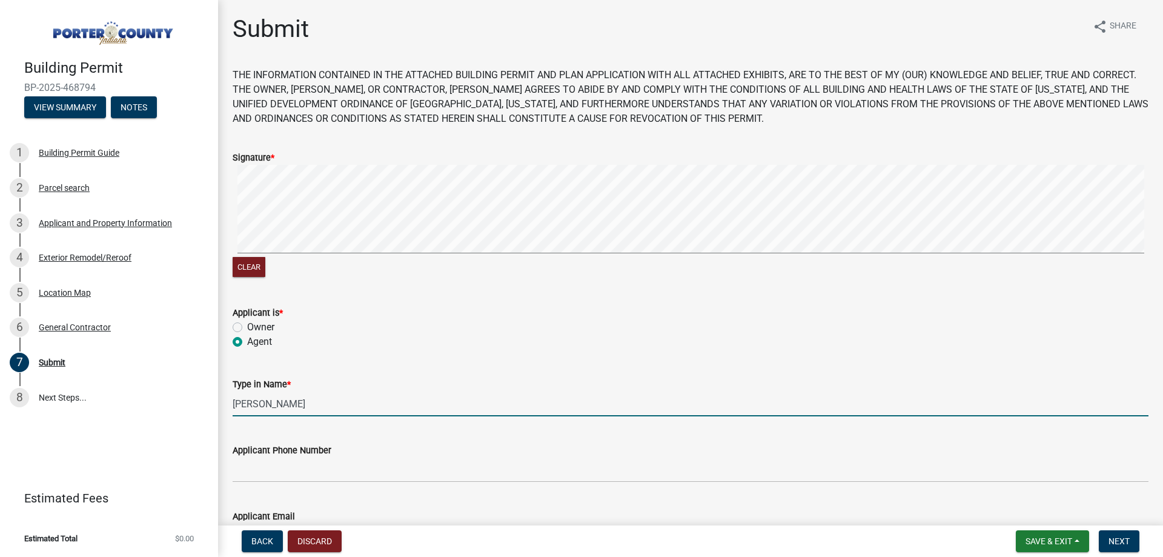
type input "[PERSON_NAME]"
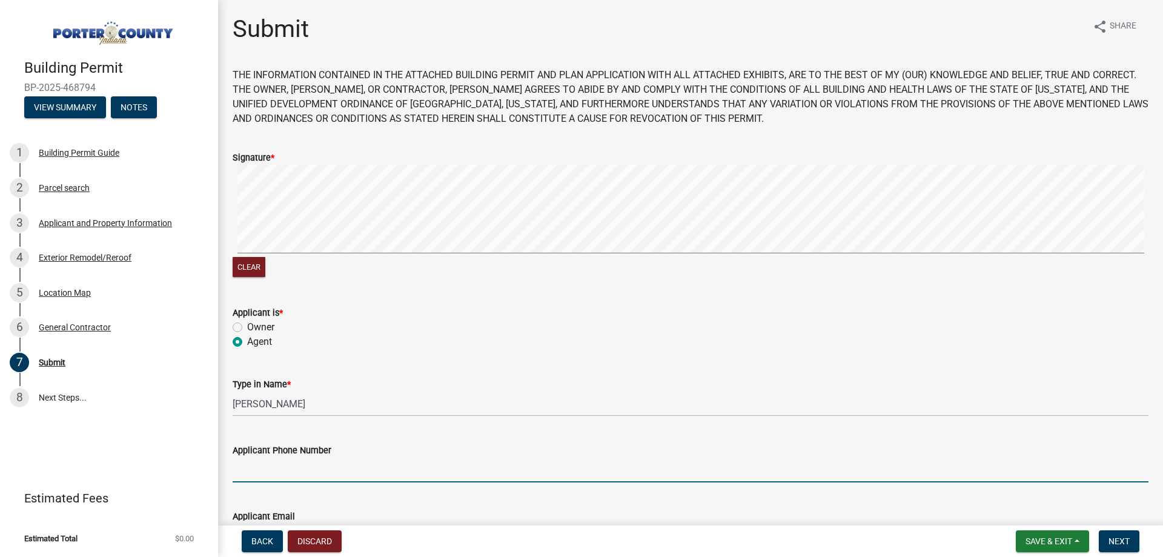
click at [248, 475] on input "Applicant Phone Number" at bounding box center [691, 469] width 916 height 25
type input "[PHONE_NUMBER]"
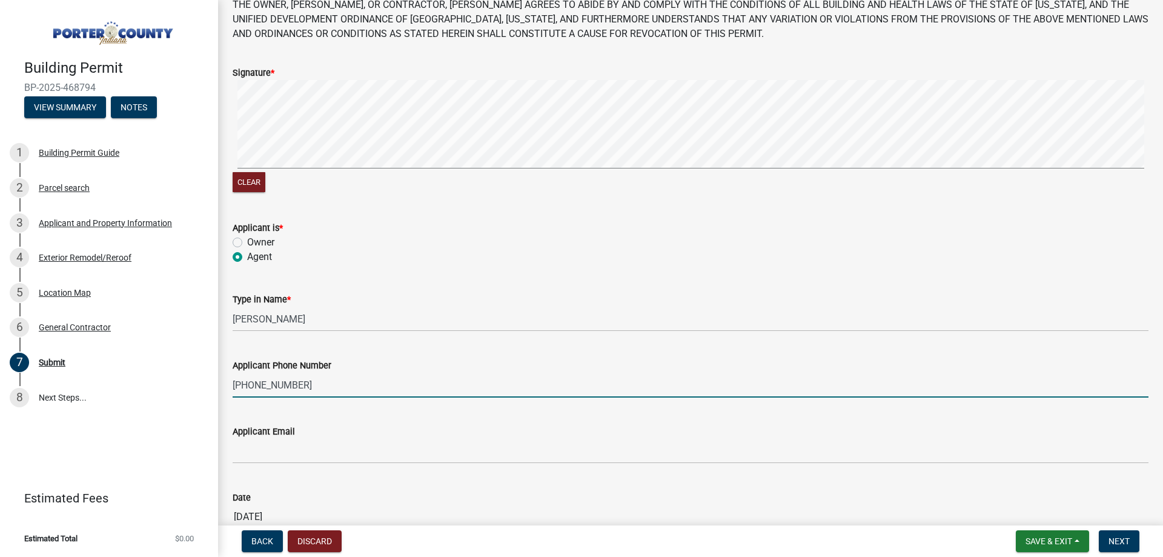
scroll to position [160, 0]
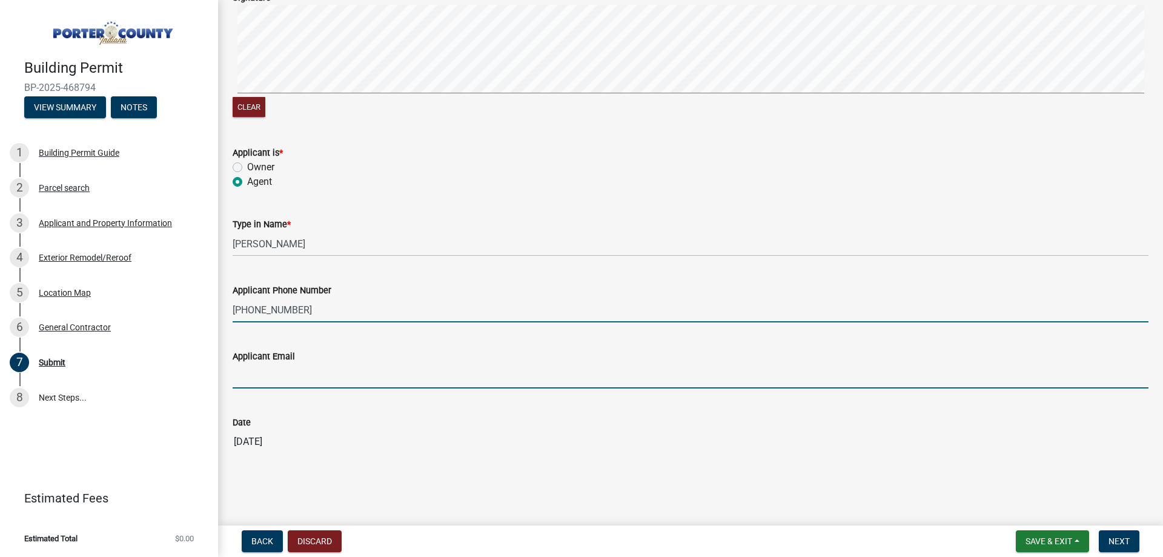
click at [246, 379] on input "Applicant Email" at bounding box center [691, 375] width 916 height 25
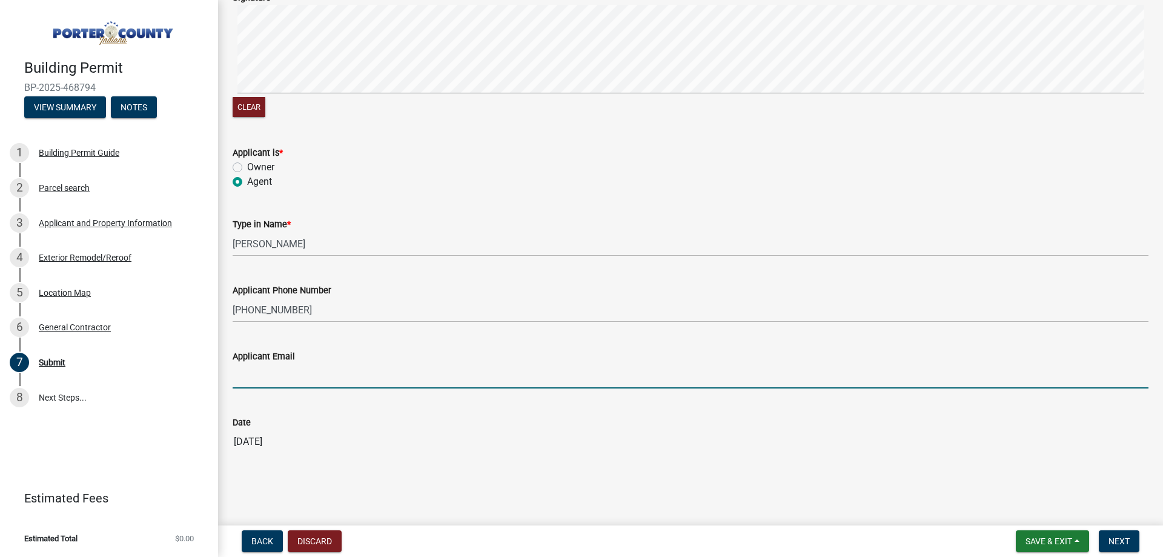
type input "[EMAIL_ADDRESS][DOMAIN_NAME]"
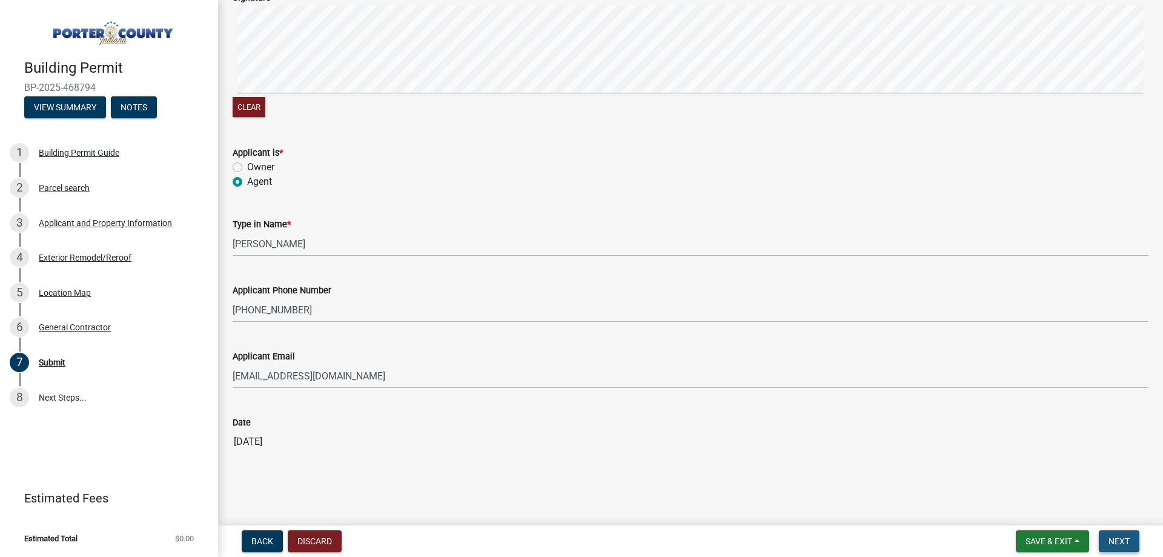
click at [1130, 536] on span "Next" at bounding box center [1118, 541] width 21 height 10
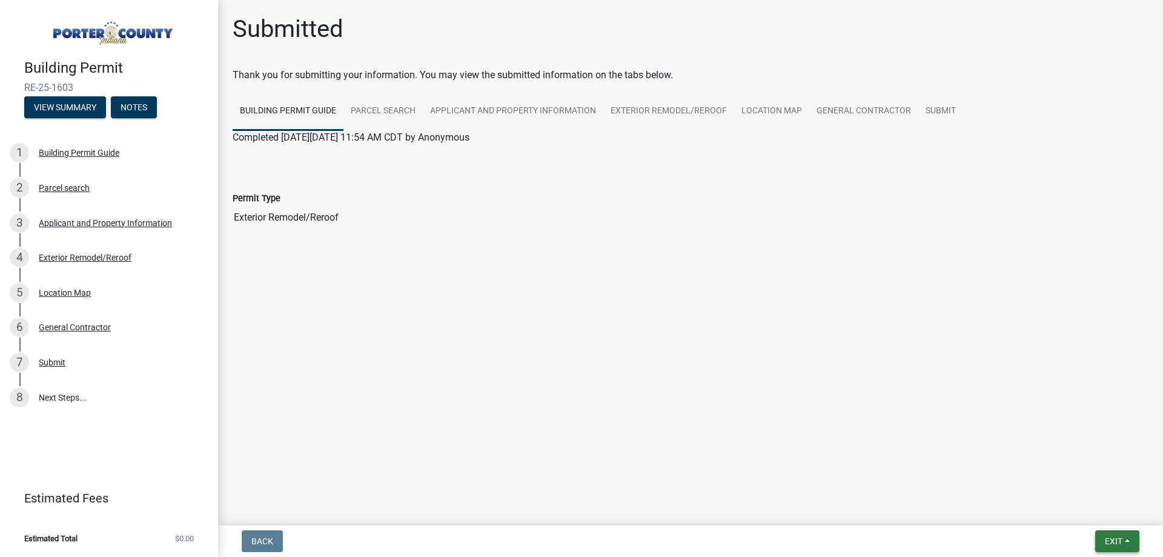
click at [1116, 534] on button "Exit" at bounding box center [1117, 541] width 44 height 22
click at [747, 400] on main "Submitted Thank you for submitting your information. You may view the submitted…" at bounding box center [690, 260] width 945 height 520
click at [1119, 546] on span "Exit" at bounding box center [1114, 541] width 18 height 10
click at [1091, 505] on button "Save & Exit" at bounding box center [1090, 509] width 97 height 29
